Goal: Use online tool/utility

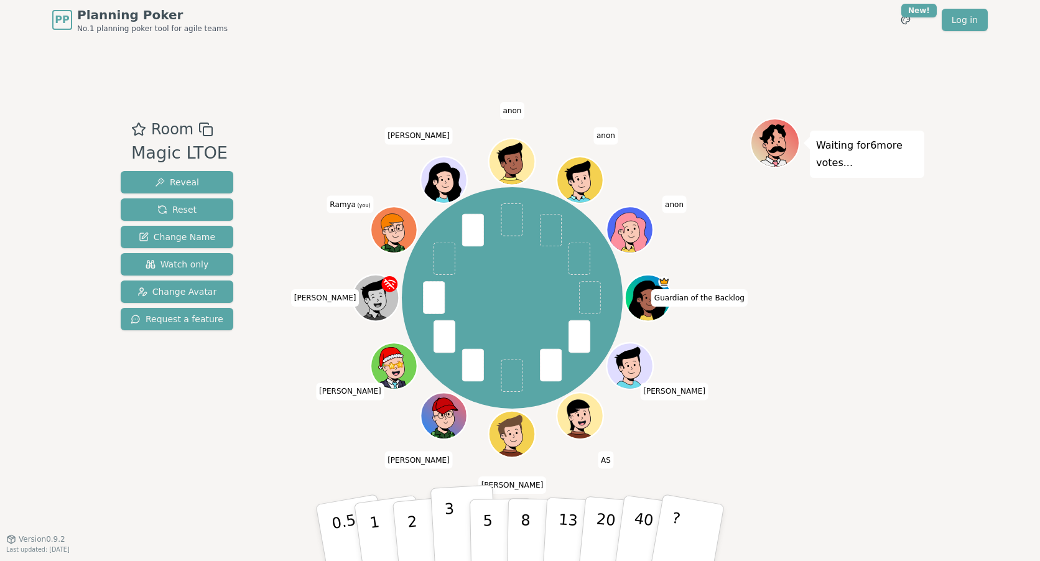
click at [443, 536] on button "3" at bounding box center [464, 532] width 68 height 97
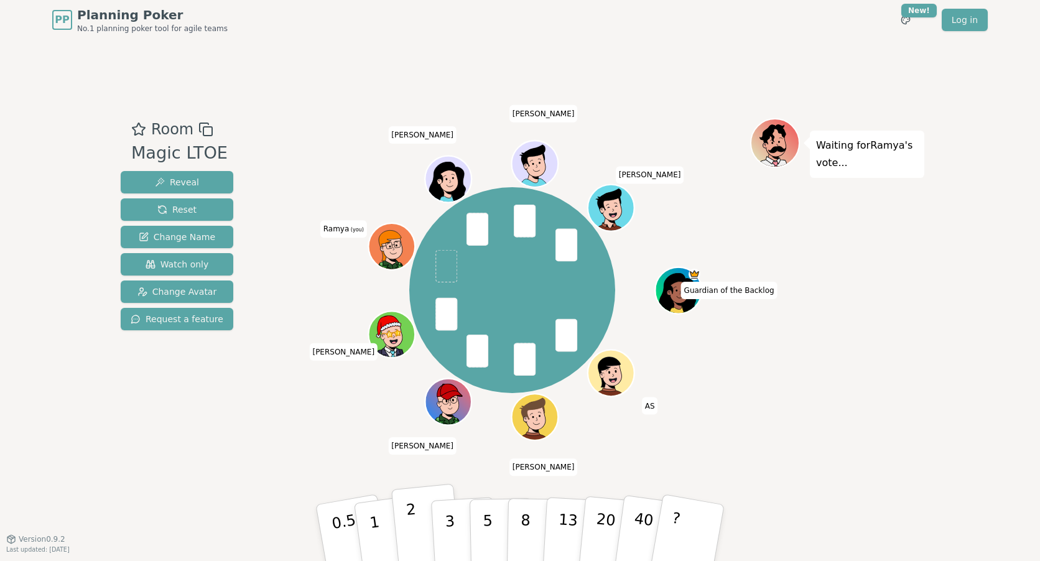
click at [422, 544] on button "2" at bounding box center [426, 533] width 71 height 99
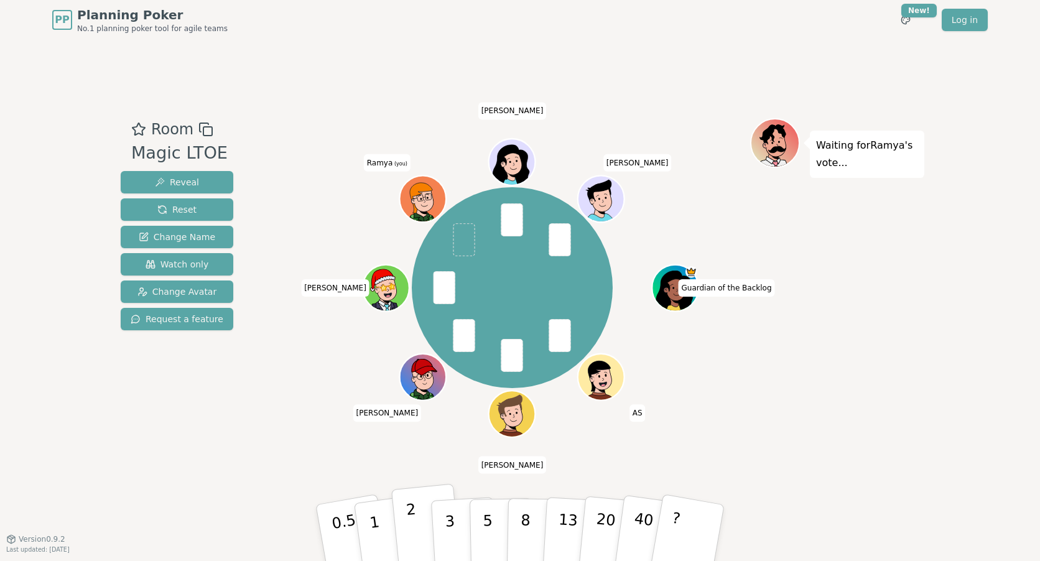
click at [417, 542] on button "2" at bounding box center [426, 533] width 71 height 99
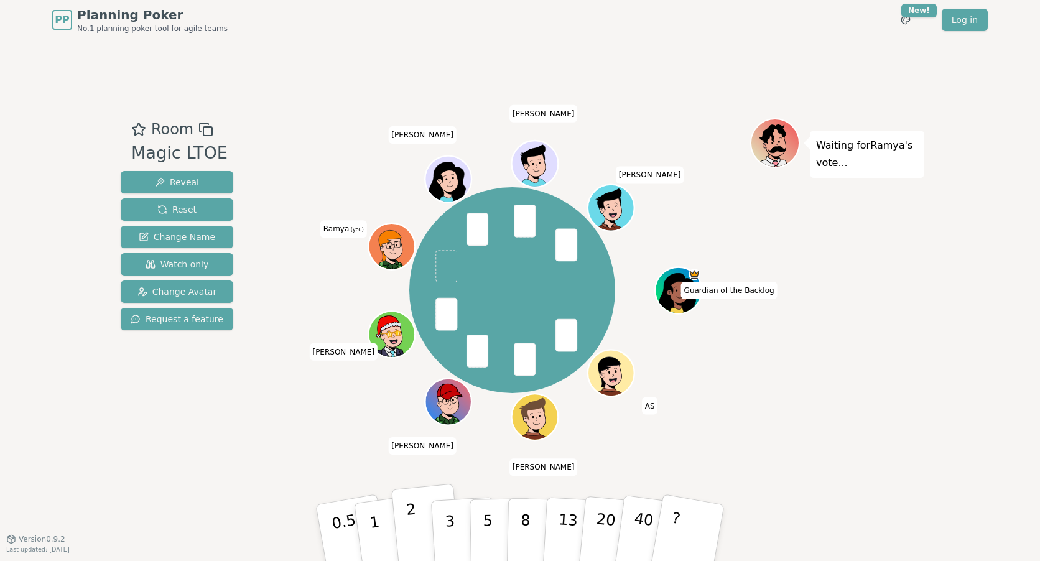
click at [422, 534] on button "2" at bounding box center [426, 533] width 71 height 99
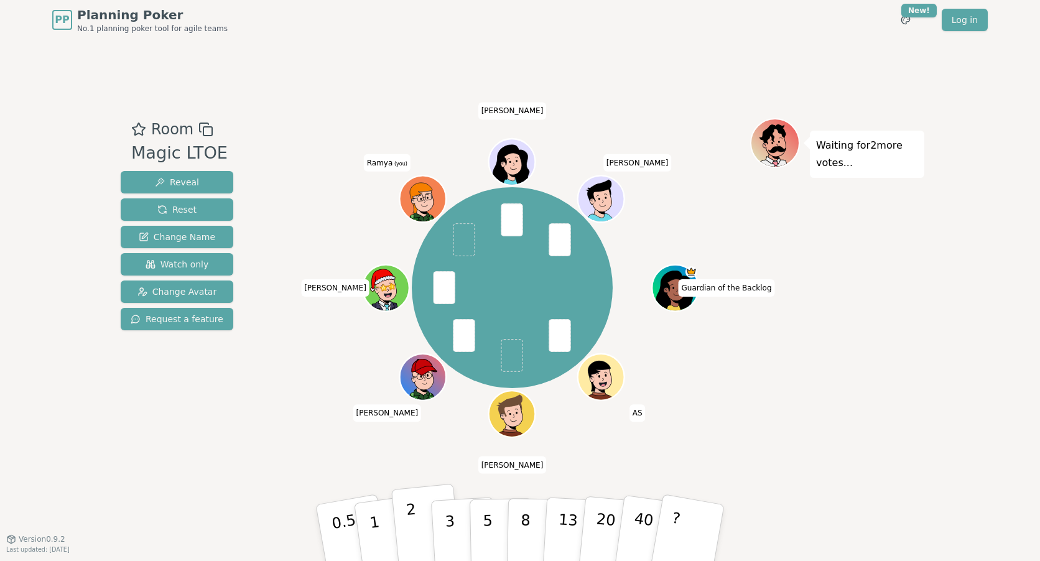
click at [409, 544] on p "2" at bounding box center [413, 535] width 16 height 68
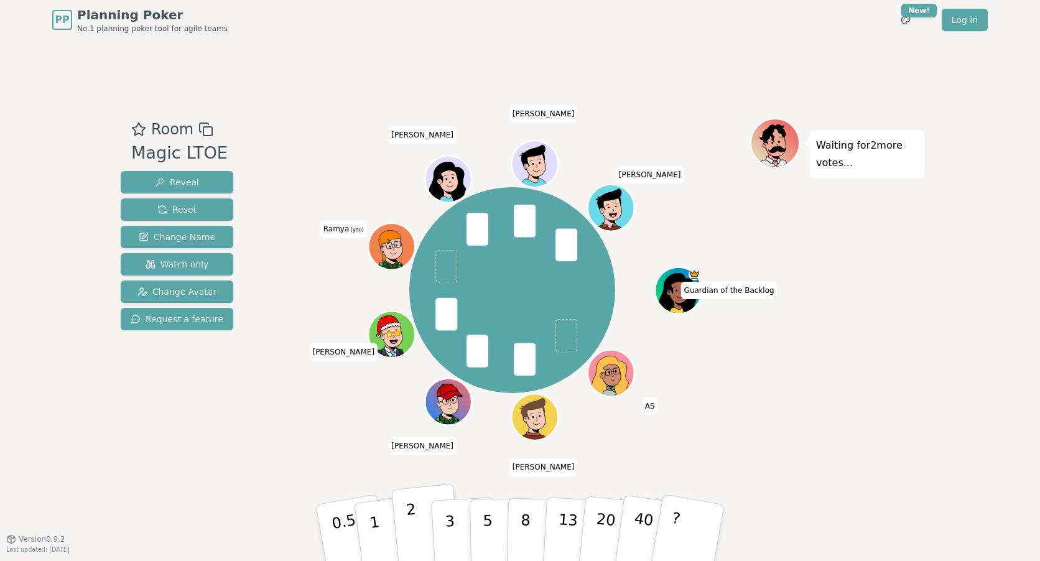
click at [416, 538] on p "2" at bounding box center [413, 535] width 16 height 68
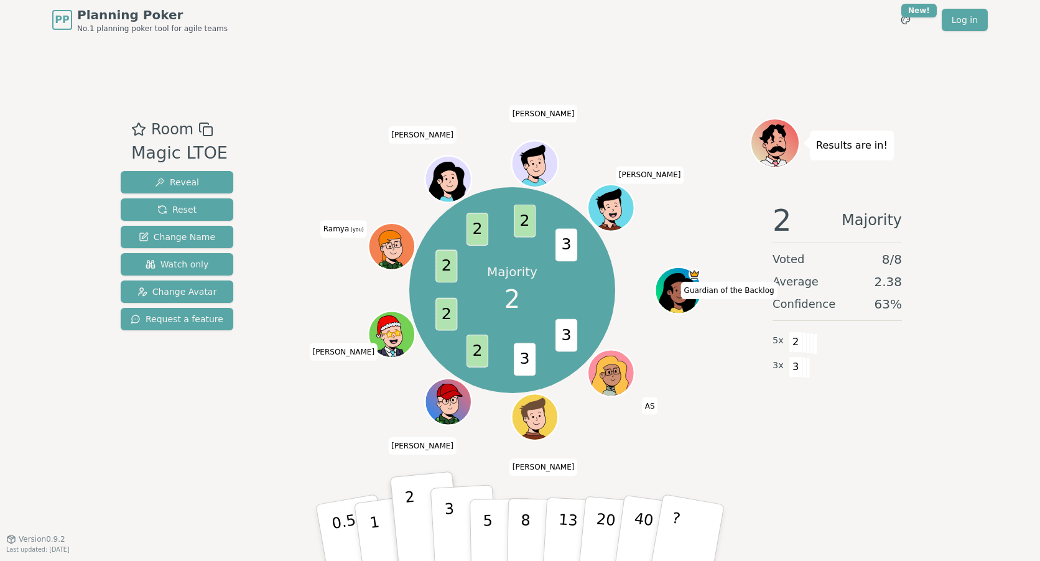
click at [451, 534] on p "3" at bounding box center [451, 534] width 14 height 68
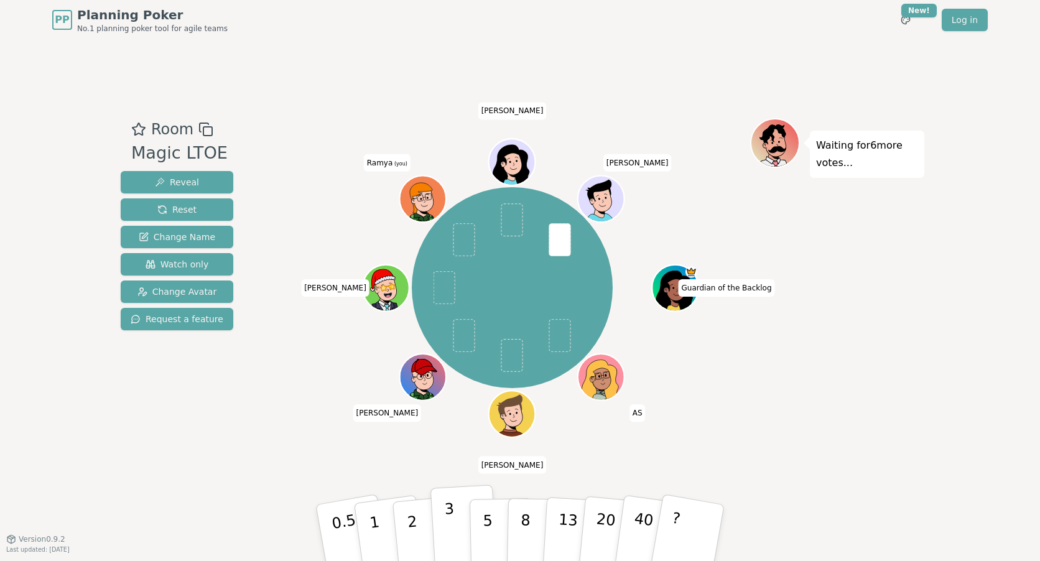
click at [450, 542] on p "3" at bounding box center [451, 534] width 14 height 68
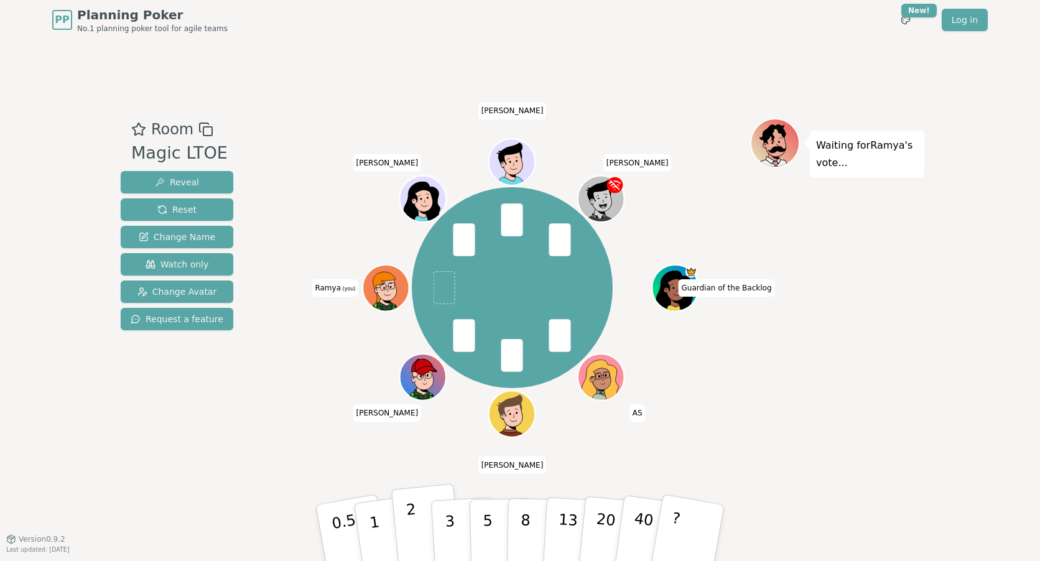
click at [416, 532] on p "2" at bounding box center [413, 535] width 16 height 68
click at [405, 538] on button "2" at bounding box center [426, 533] width 71 height 99
